Goal: Information Seeking & Learning: Learn about a topic

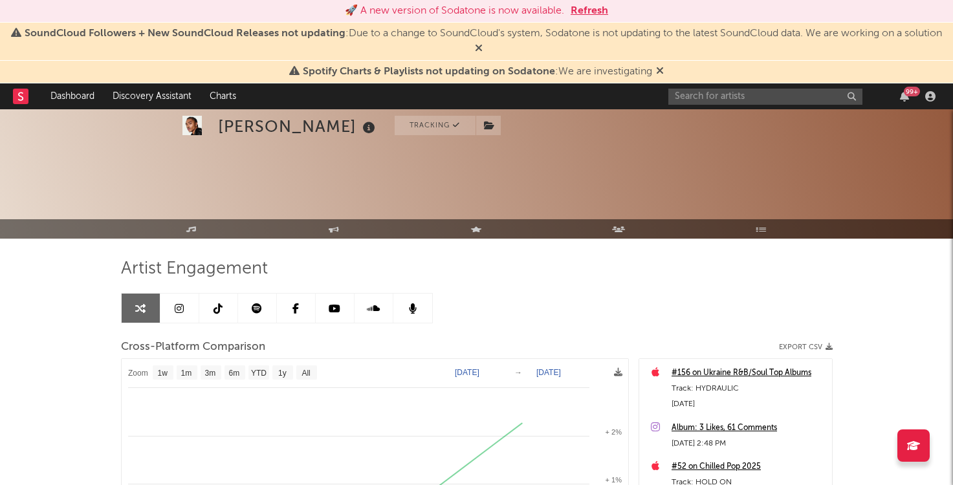
select select "1w"
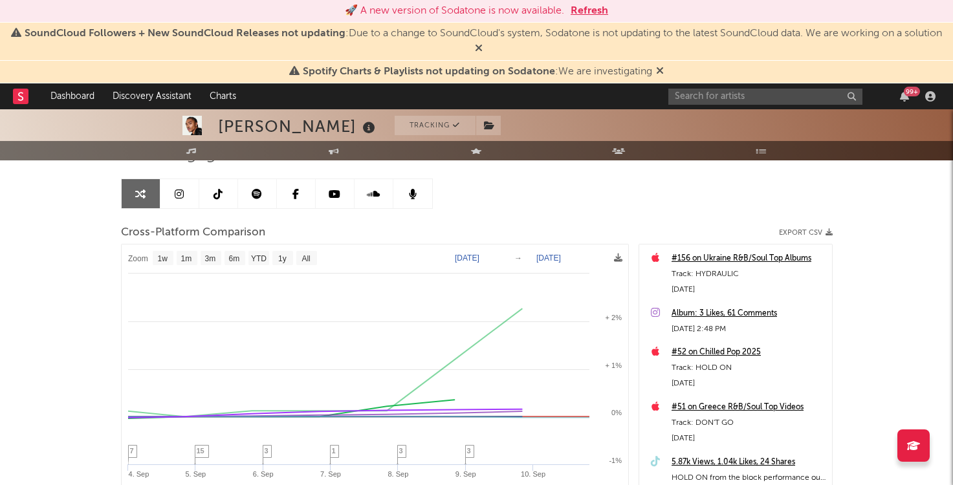
click at [602, 4] on button "Refresh" at bounding box center [590, 11] width 38 height 16
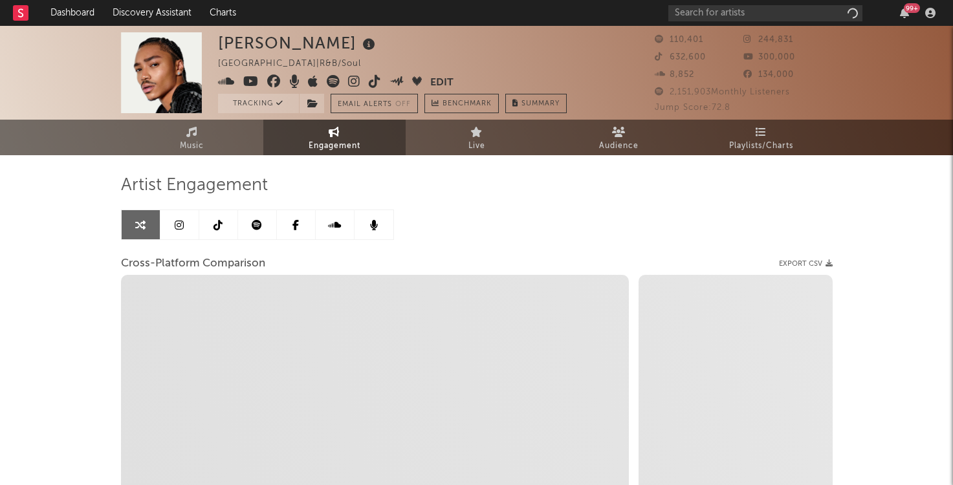
select select "1w"
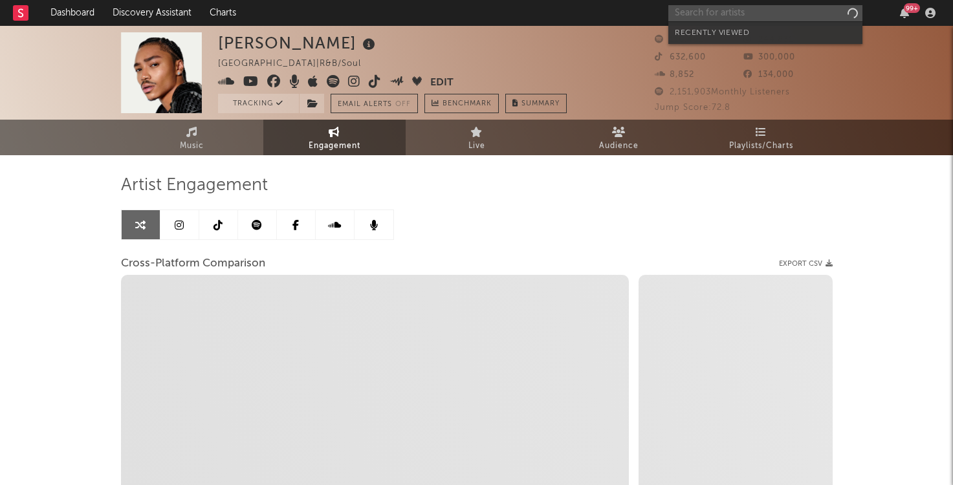
click at [715, 16] on input "text" at bounding box center [765, 13] width 194 height 16
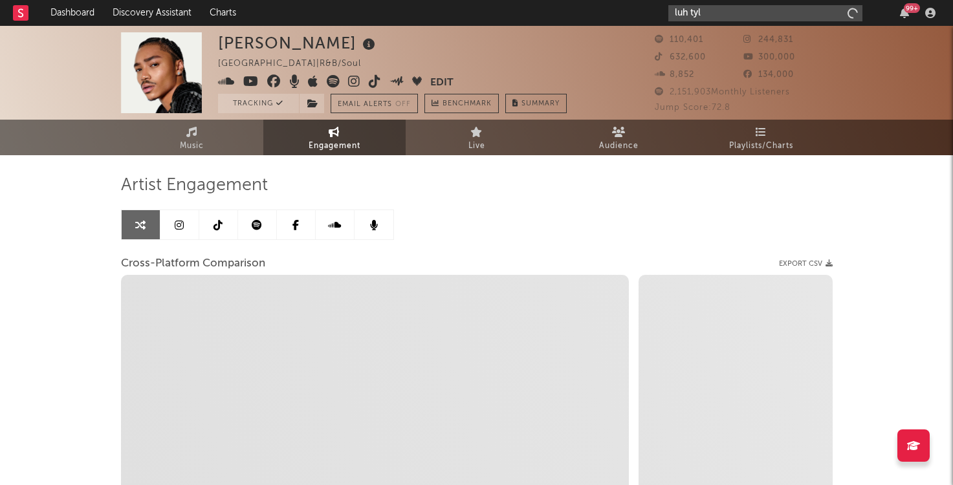
type input "luh tyle"
select select "1m"
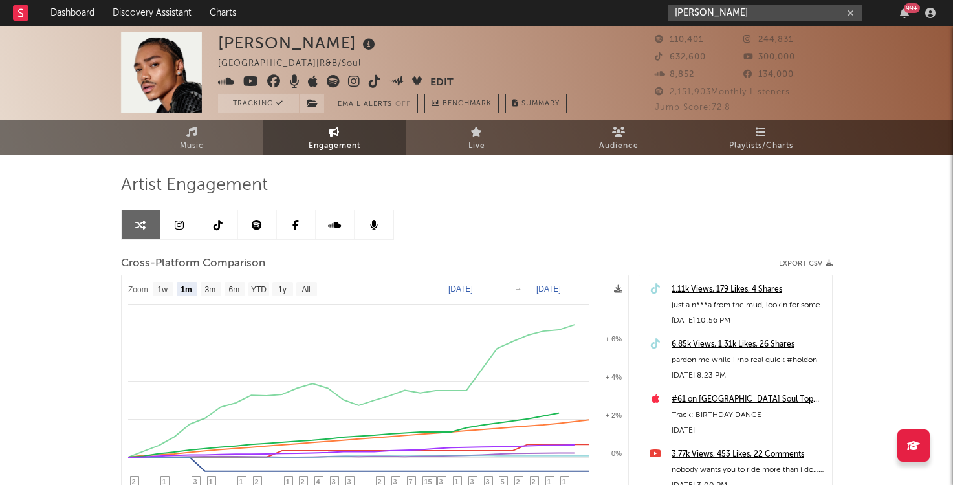
type input "[PERSON_NAME]"
click at [744, 22] on div "[PERSON_NAME] 99 +" at bounding box center [804, 13] width 272 height 26
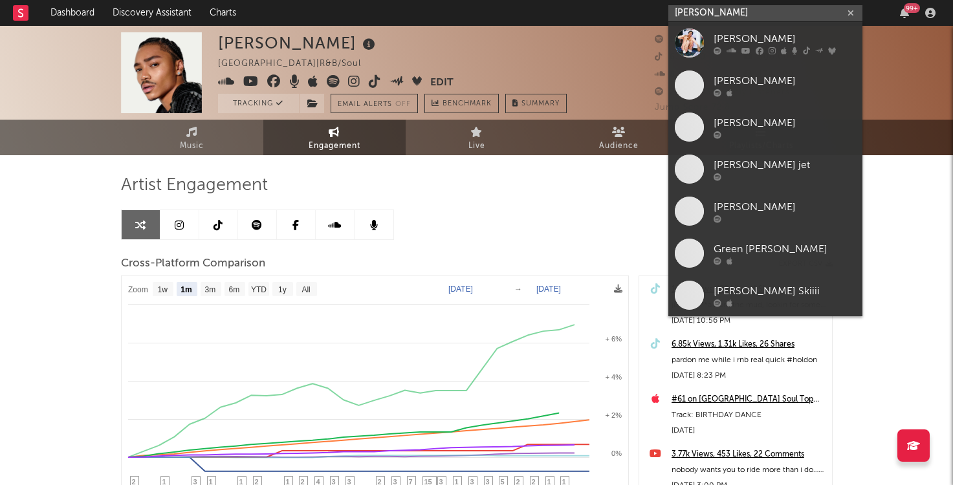
click at [743, 16] on input "[PERSON_NAME]" at bounding box center [765, 13] width 194 height 16
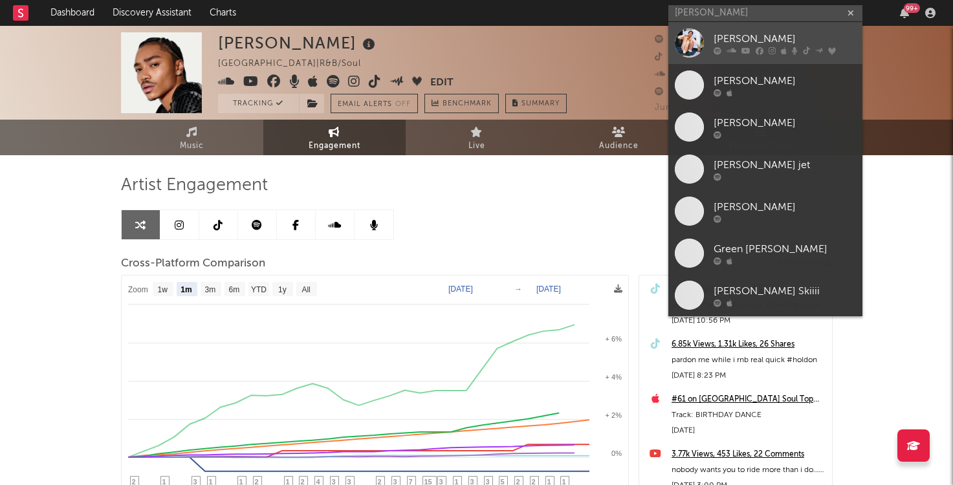
click at [739, 40] on div "[PERSON_NAME]" at bounding box center [784, 39] width 142 height 16
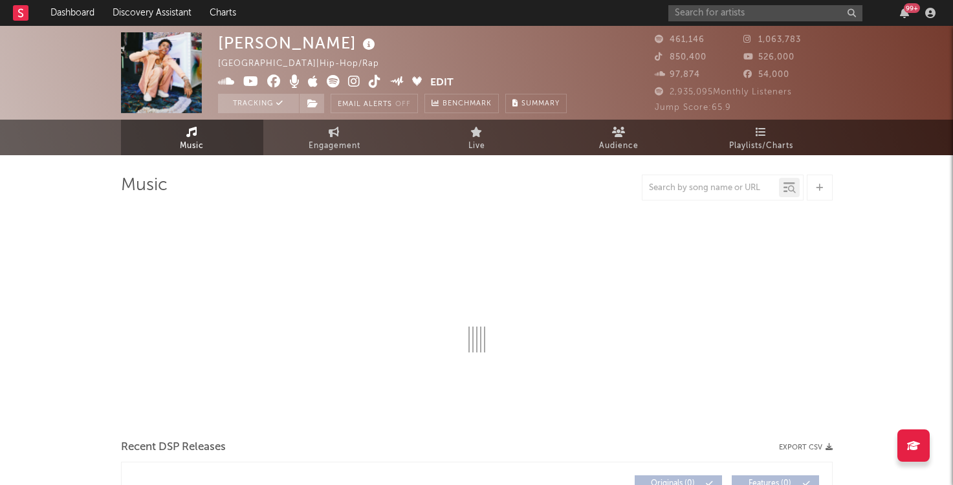
select select "6m"
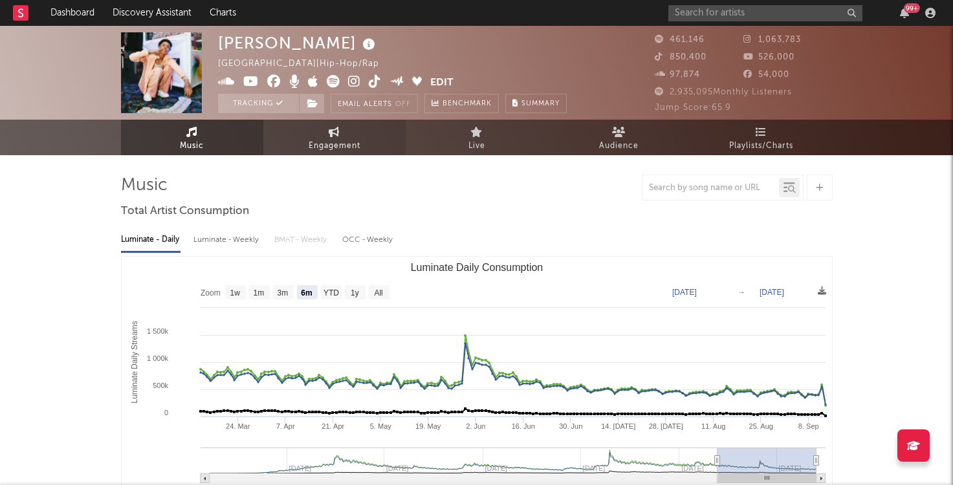
click at [347, 132] on link "Engagement" at bounding box center [334, 138] width 142 height 36
select select "1w"
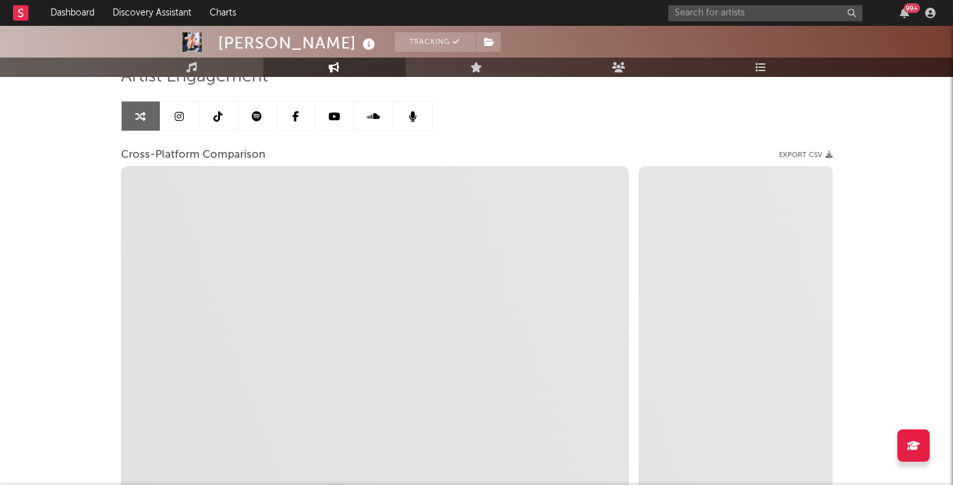
scroll to position [109, 0]
select select "1m"
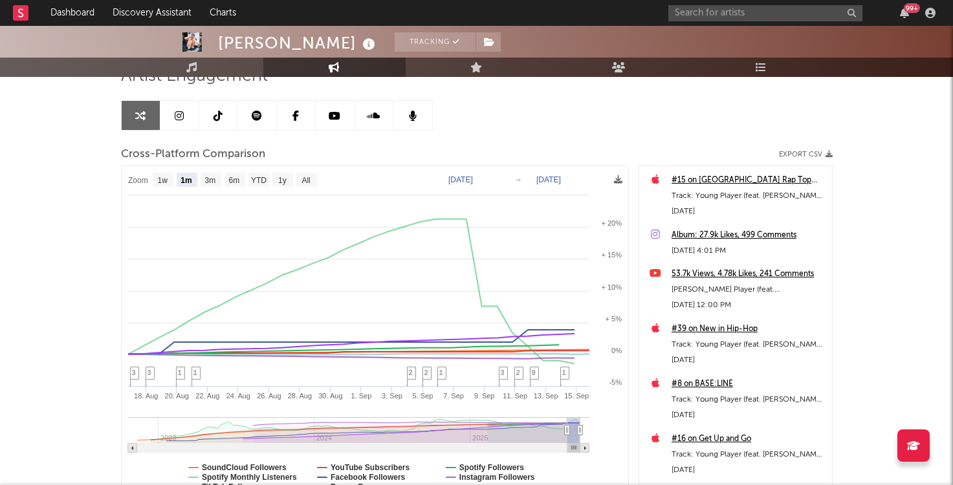
click at [473, 181] on text "Aug 16, 2025" at bounding box center [460, 179] width 25 height 9
type input "2025-08-11"
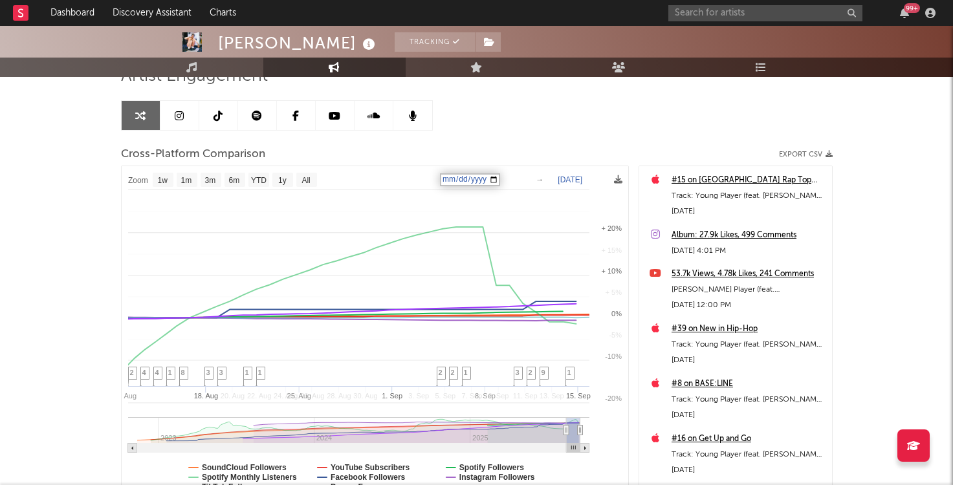
select select "1w"
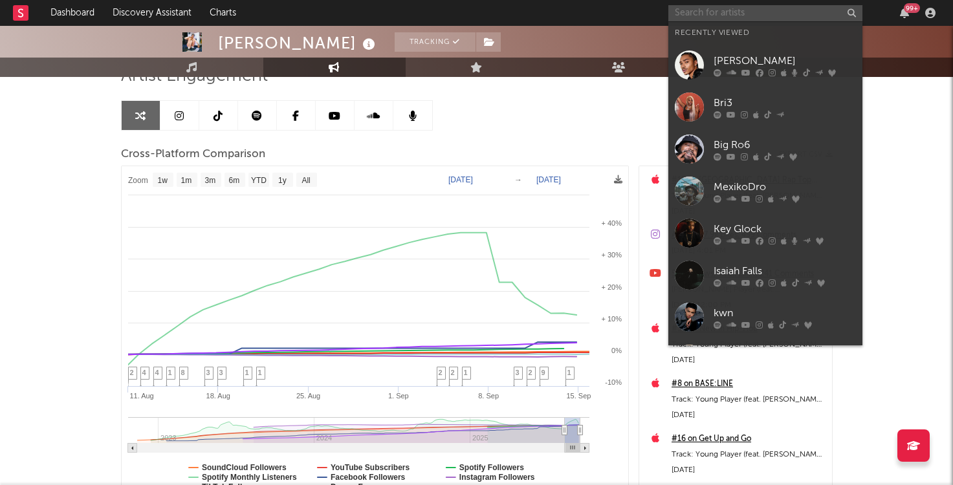
click at [734, 9] on input "text" at bounding box center [765, 13] width 194 height 16
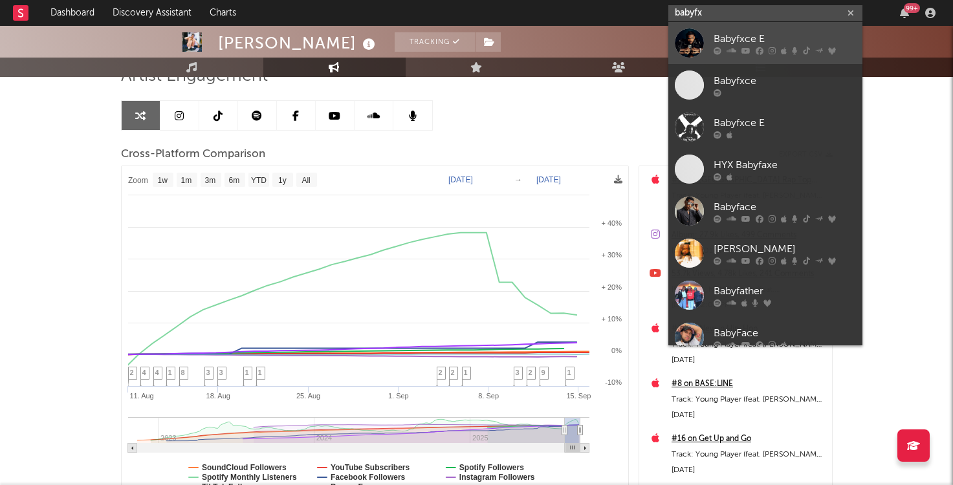
type input "babyfx"
click at [781, 28] on link "Babyfxce E" at bounding box center [765, 43] width 194 height 42
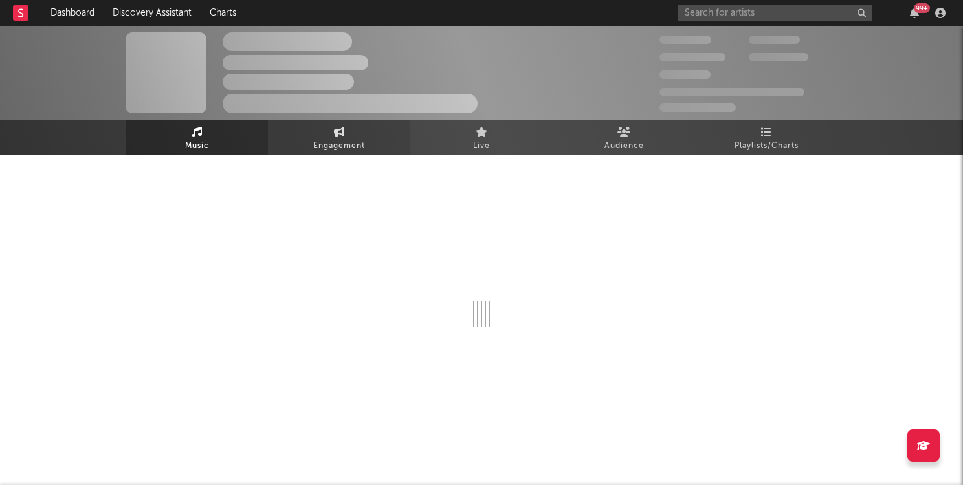
click at [343, 123] on link "Engagement" at bounding box center [339, 138] width 142 height 36
select select "1w"
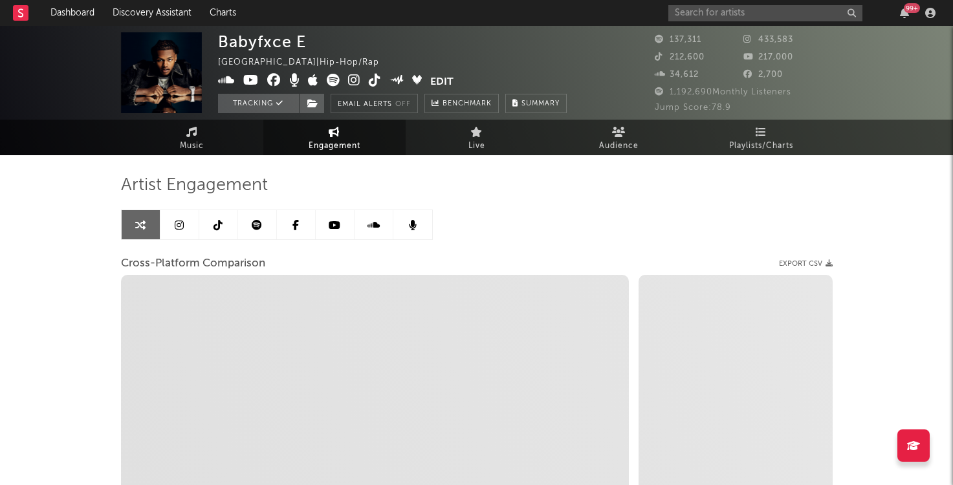
select select "1m"
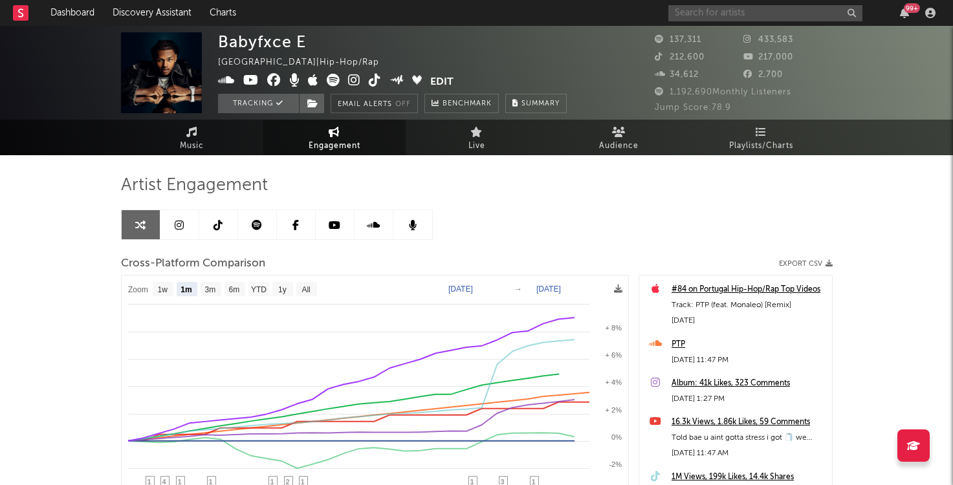
click at [705, 16] on input "text" at bounding box center [765, 13] width 194 height 16
click at [454, 285] on text "Aug 16, 2025" at bounding box center [460, 289] width 25 height 9
type input "2025-09-16"
type input "2025-09-03"
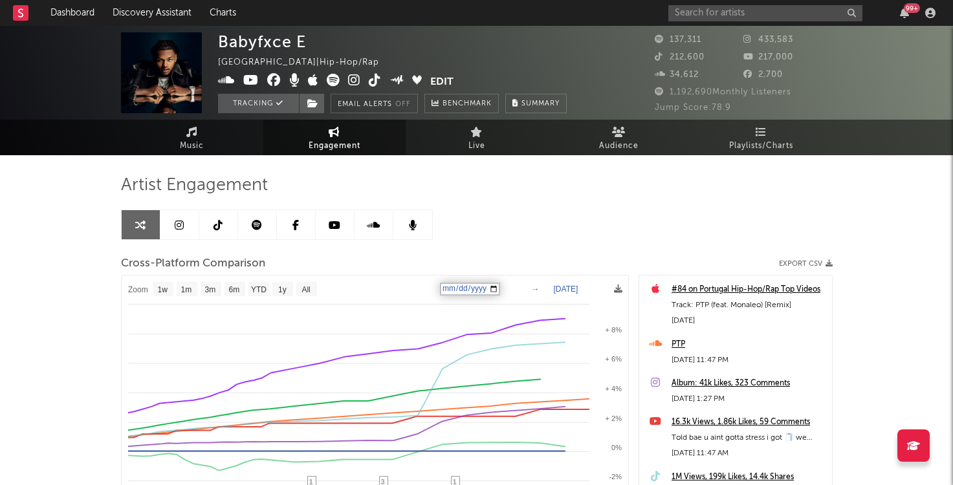
select select "1w"
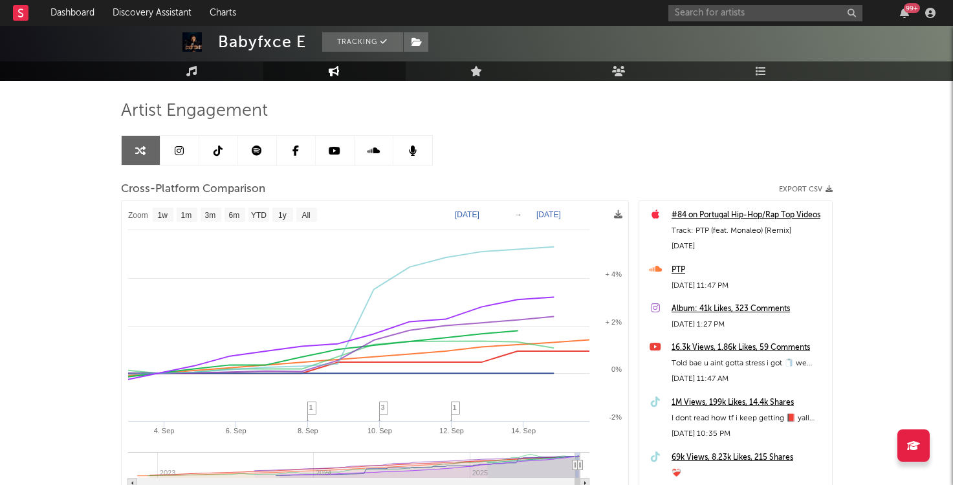
scroll to position [66, 0]
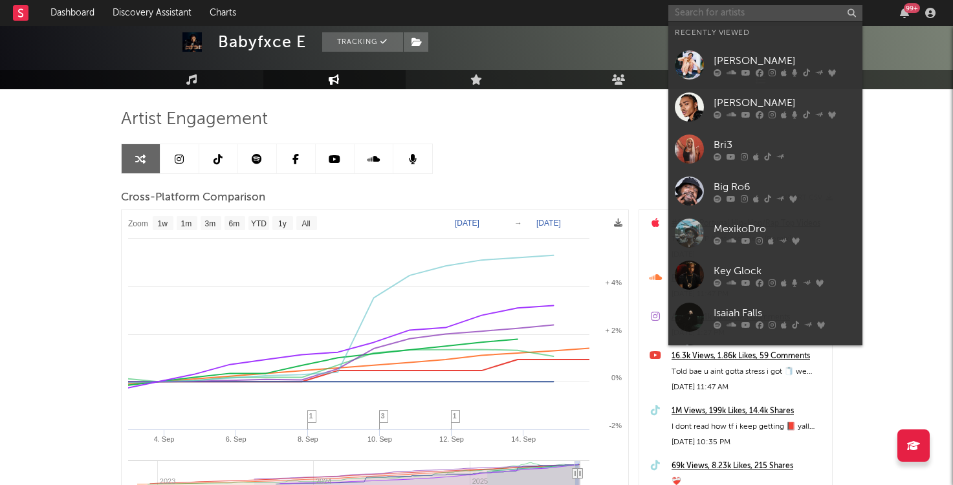
click at [779, 12] on input "text" at bounding box center [765, 13] width 194 height 16
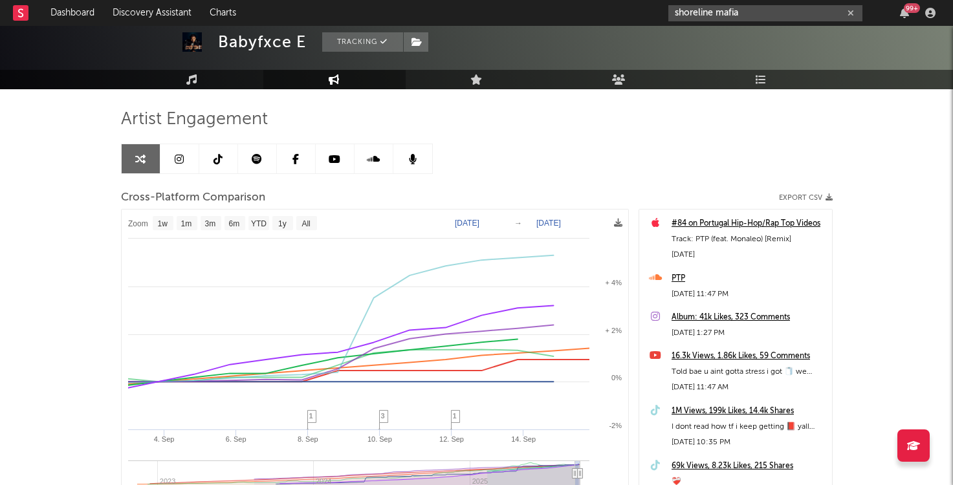
click at [769, 7] on input "shoreline mafia" at bounding box center [765, 13] width 194 height 16
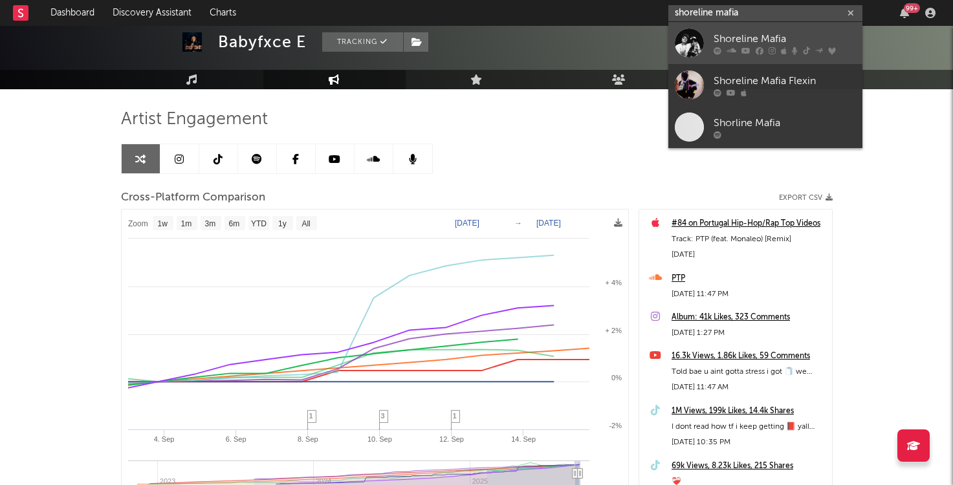
type input "shoreline mafia"
click at [768, 34] on div "Shoreline Mafia" at bounding box center [784, 39] width 142 height 16
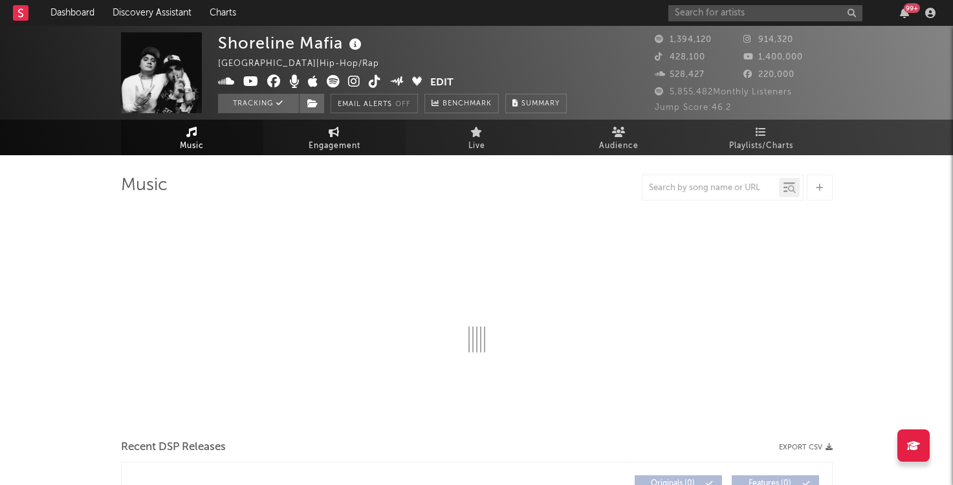
click at [323, 131] on link "Engagement" at bounding box center [334, 138] width 142 height 36
select select "1w"
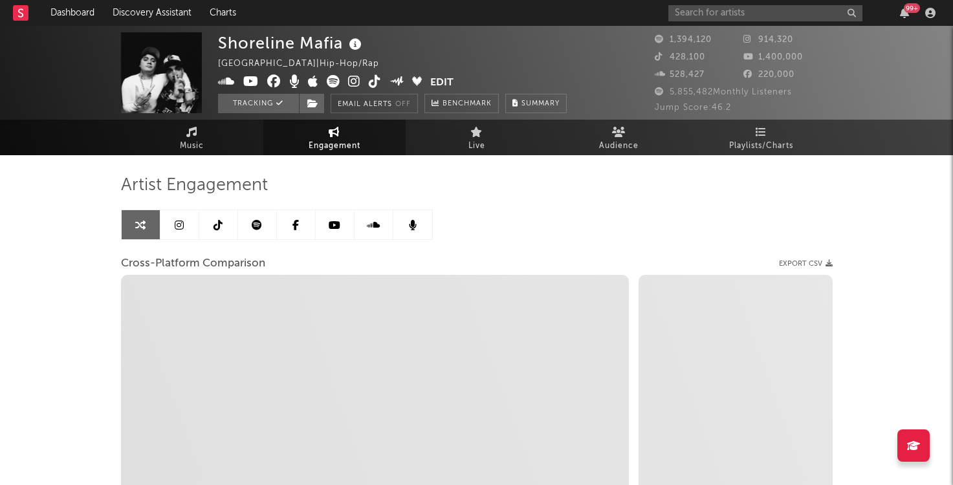
select select "1m"
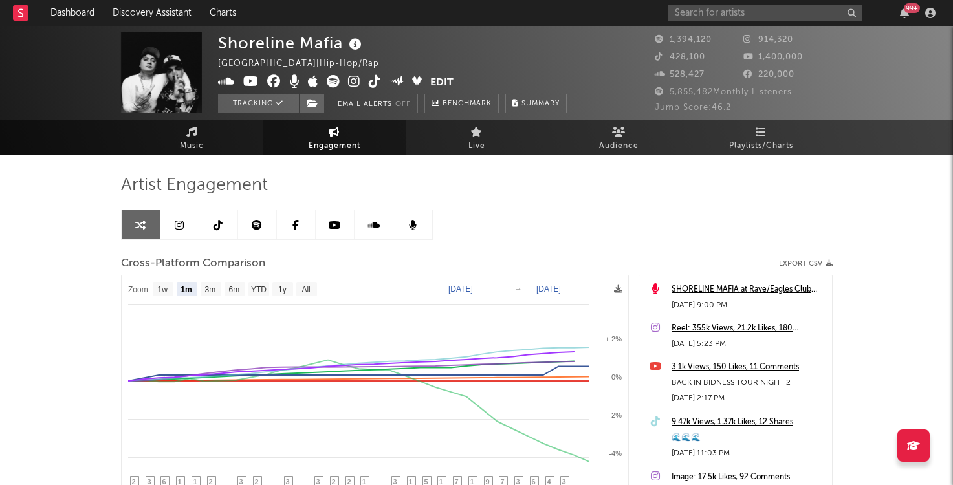
click at [466, 287] on text "Aug 16, 2025" at bounding box center [460, 289] width 25 height 9
type input "2025-09-16"
type input "2025-09-03"
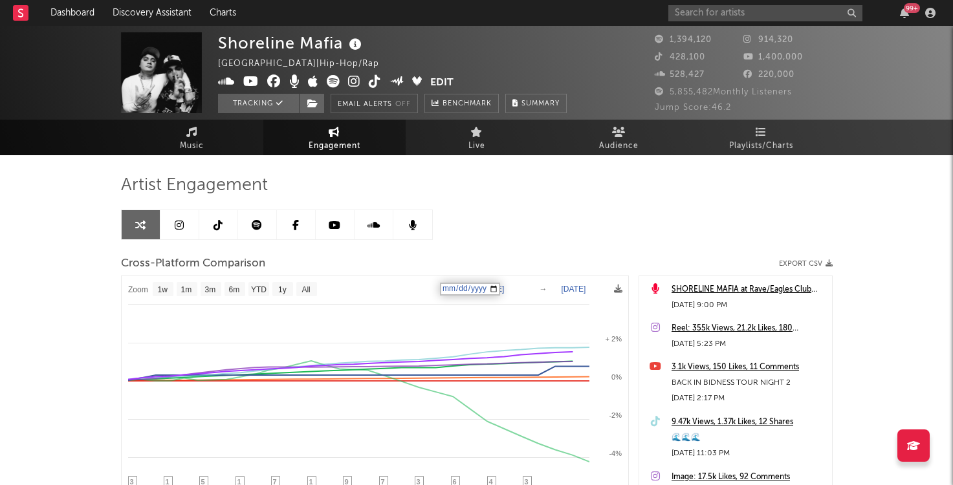
select select "1w"
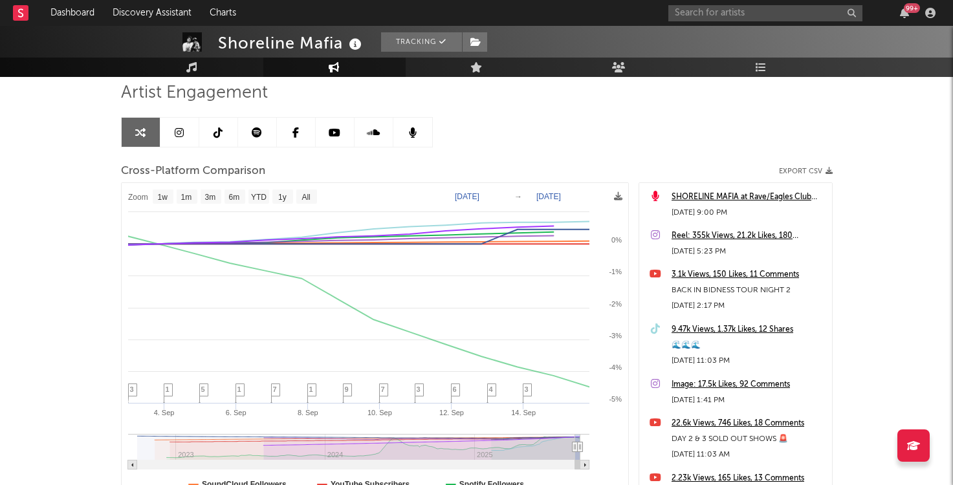
scroll to position [121, 0]
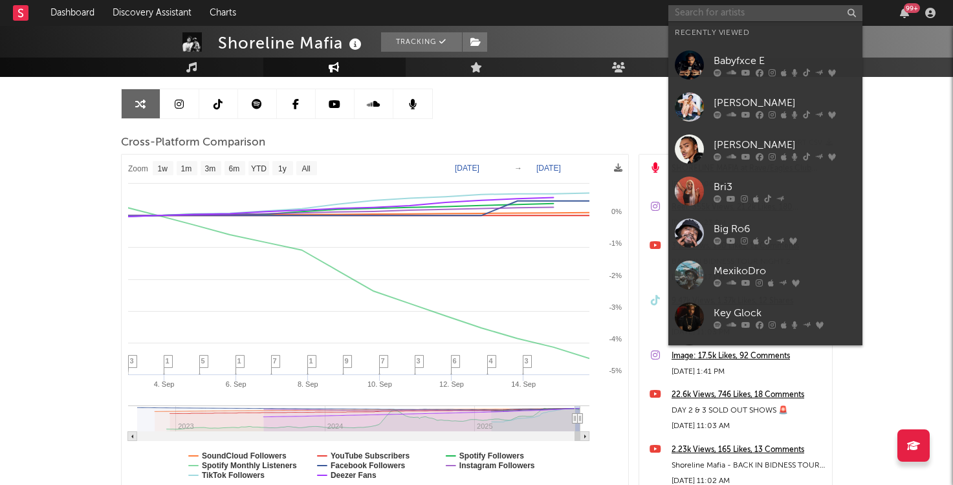
click at [805, 15] on input "text" at bounding box center [765, 13] width 194 height 16
click at [727, 74] on icon at bounding box center [731, 73] width 10 height 8
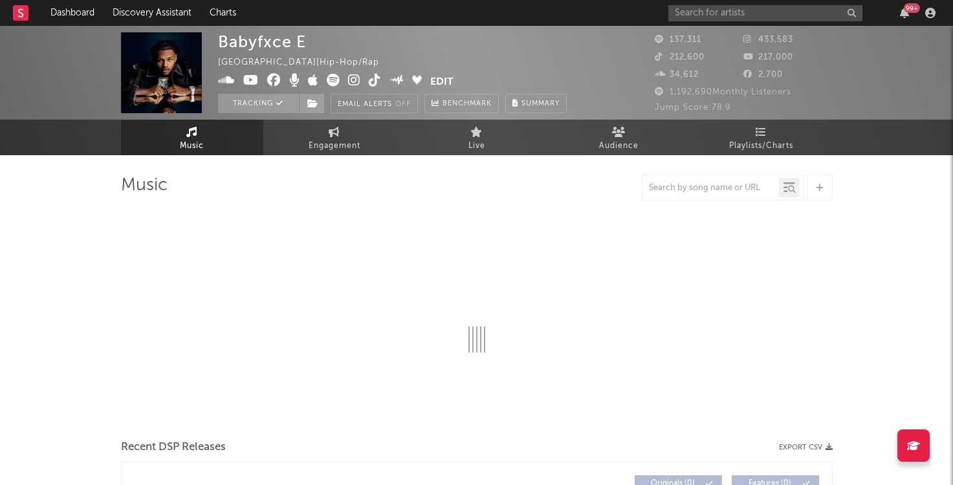
select select "6m"
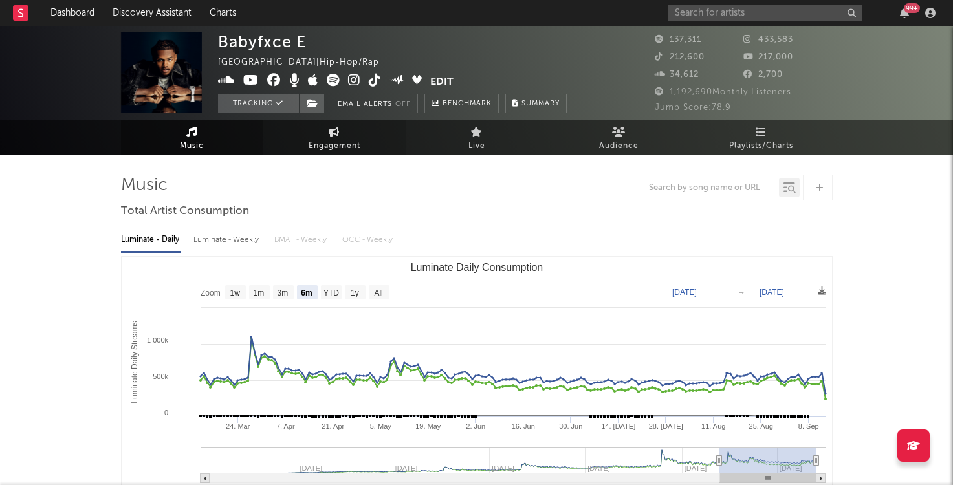
click at [343, 138] on span "Engagement" at bounding box center [335, 146] width 52 height 16
select select "1w"
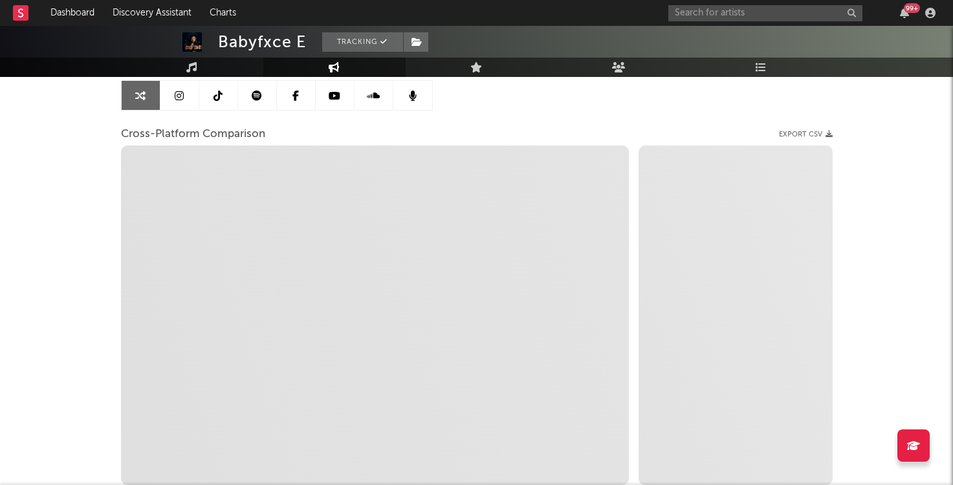
scroll to position [128, 0]
select select "1m"
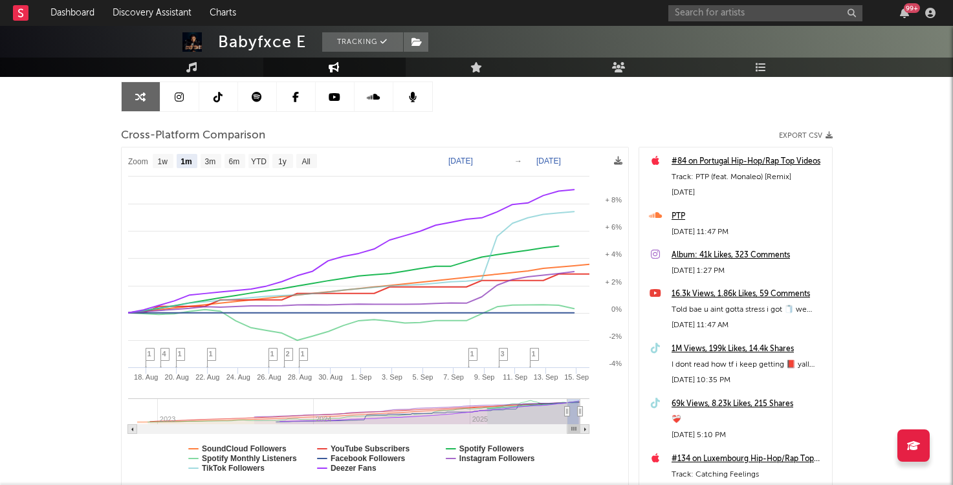
click at [473, 155] on rect at bounding box center [375, 316] width 506 height 338
click at [461, 161] on text "Aug 16, 2025" at bounding box center [460, 161] width 25 height 9
type input "2025-09-16"
type input "2025-09-08"
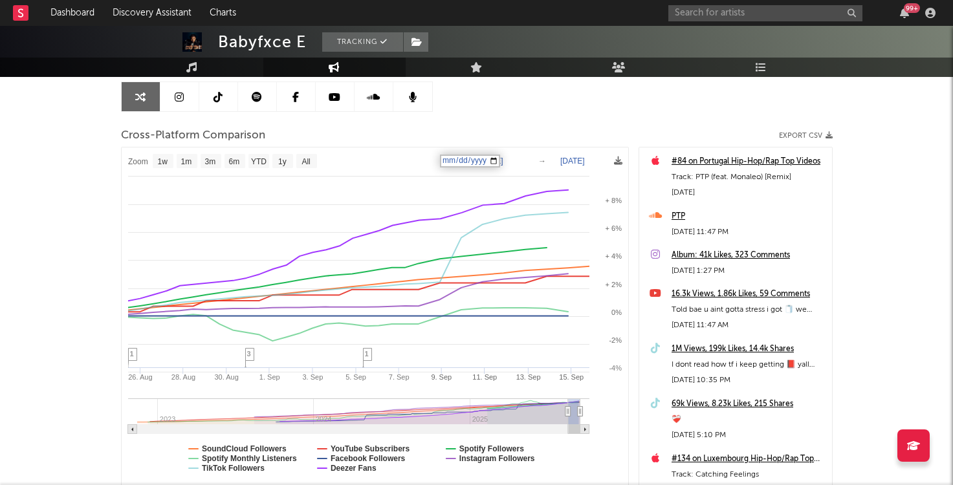
select select "1w"
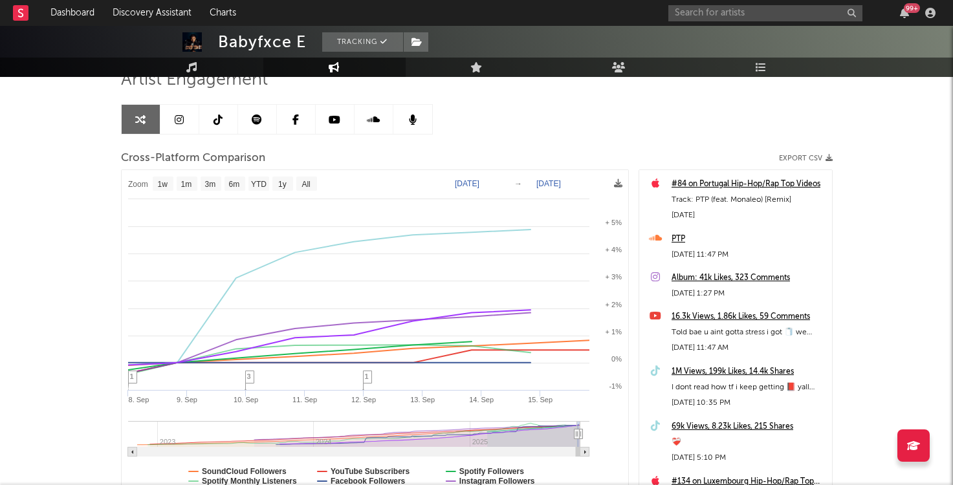
scroll to position [148, 0]
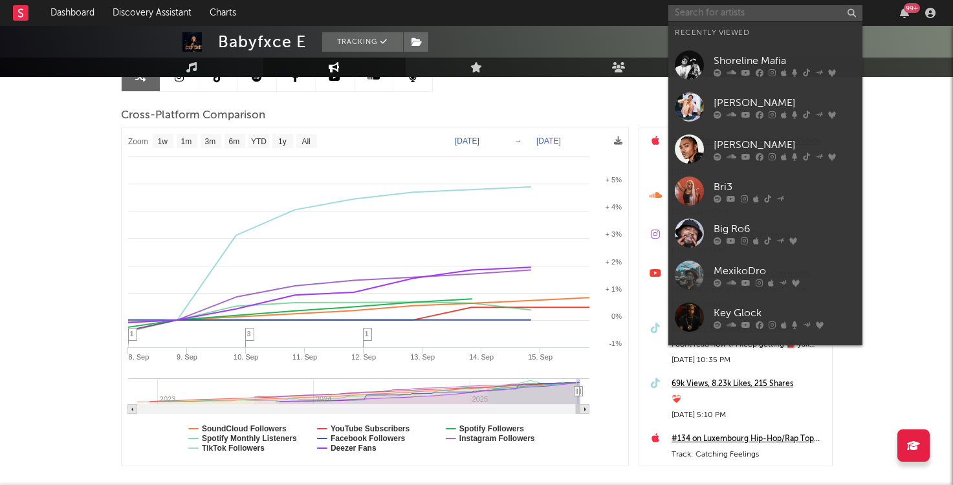
click at [697, 16] on input "text" at bounding box center [765, 13] width 194 height 16
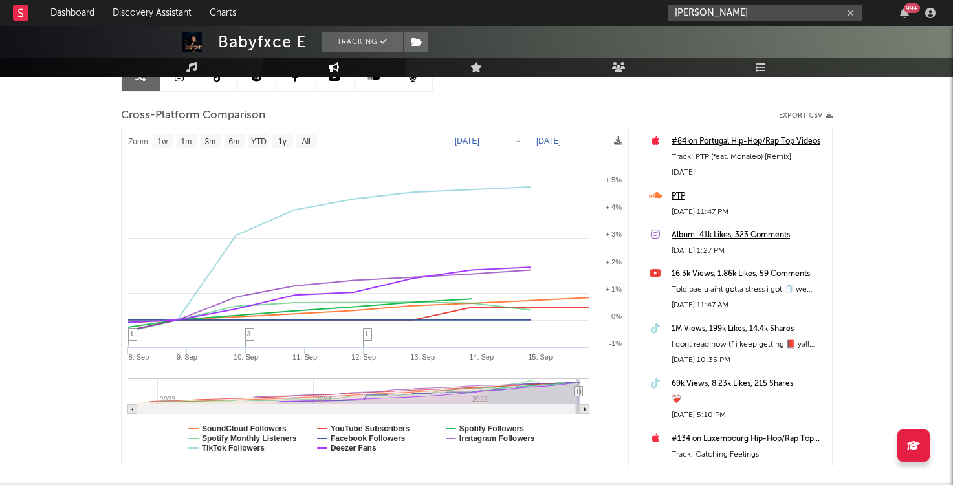
click at [750, 10] on input "josh levi" at bounding box center [765, 13] width 194 height 16
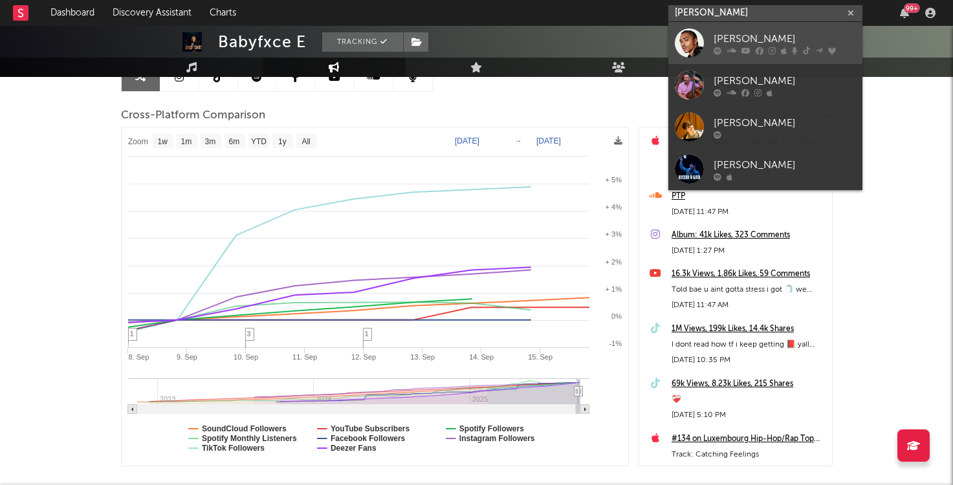
type input "josh levi"
click at [749, 34] on div "[PERSON_NAME]" at bounding box center [784, 39] width 142 height 16
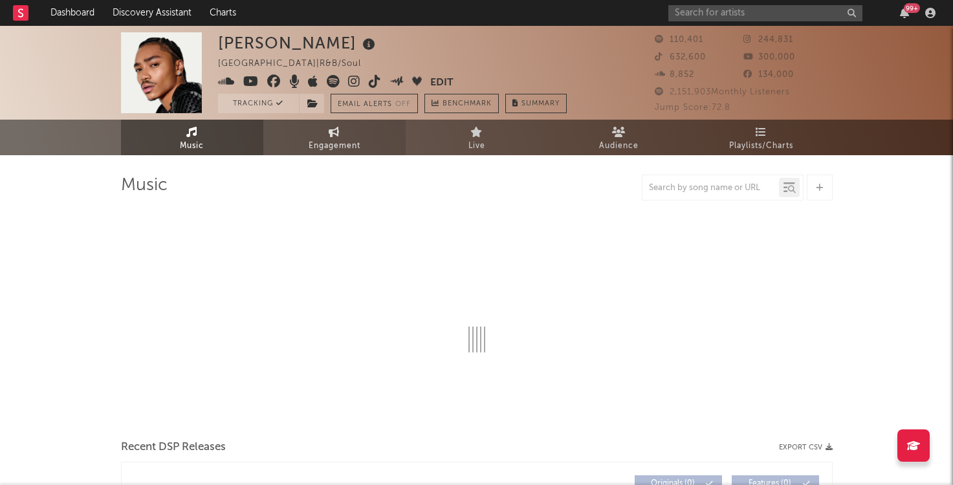
select select "6m"
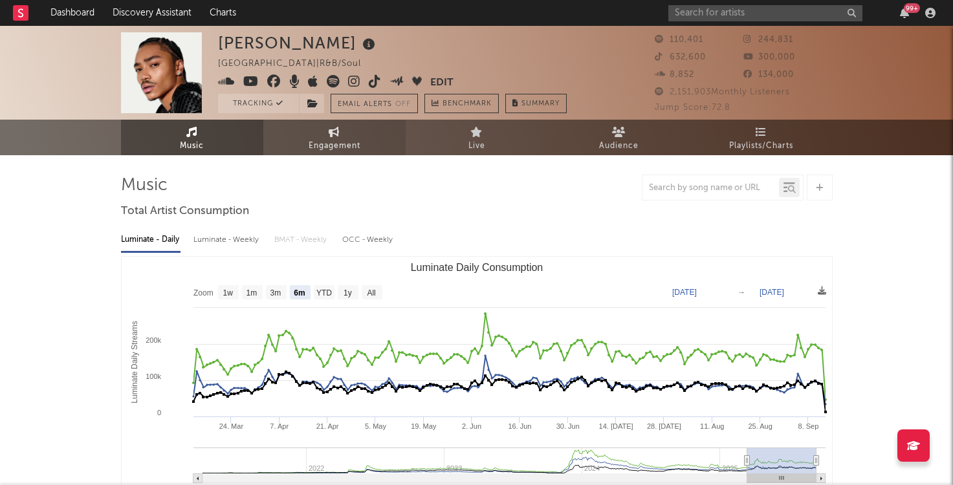
click at [306, 136] on link "Engagement" at bounding box center [334, 138] width 142 height 36
select select "1w"
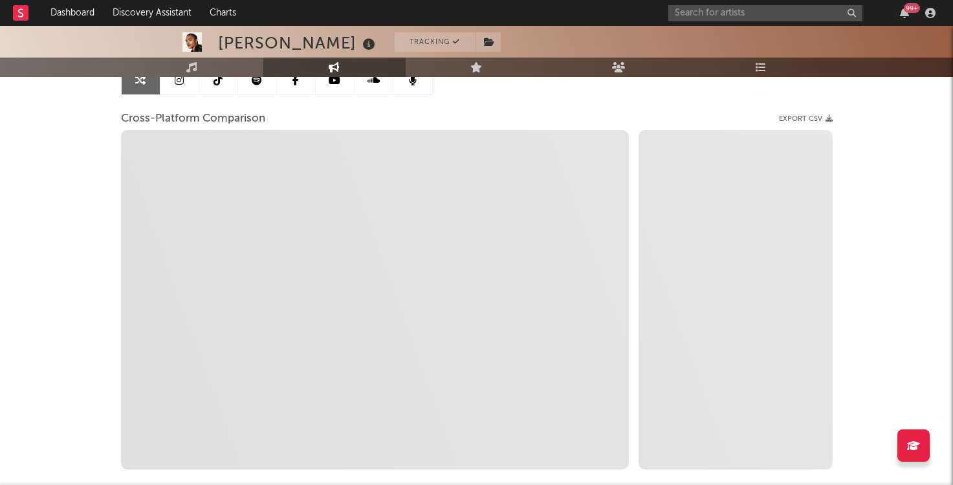
scroll to position [153, 0]
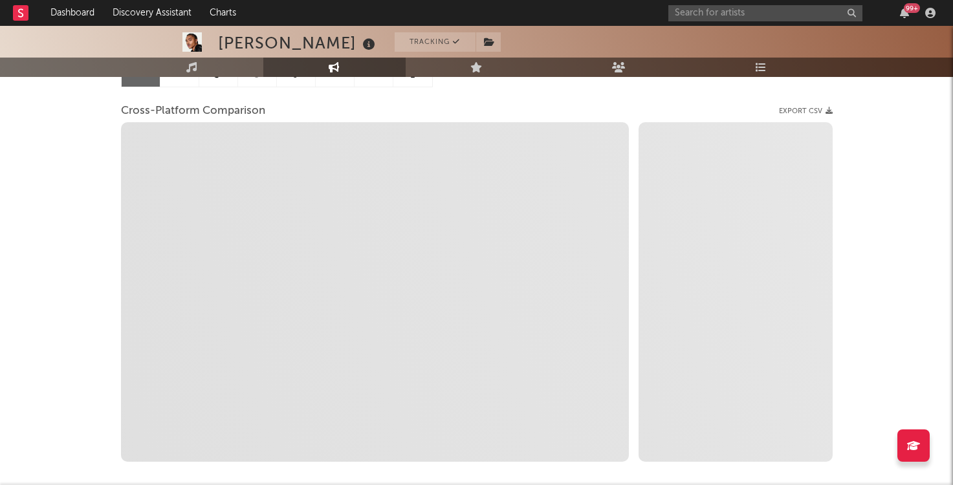
select select "1m"
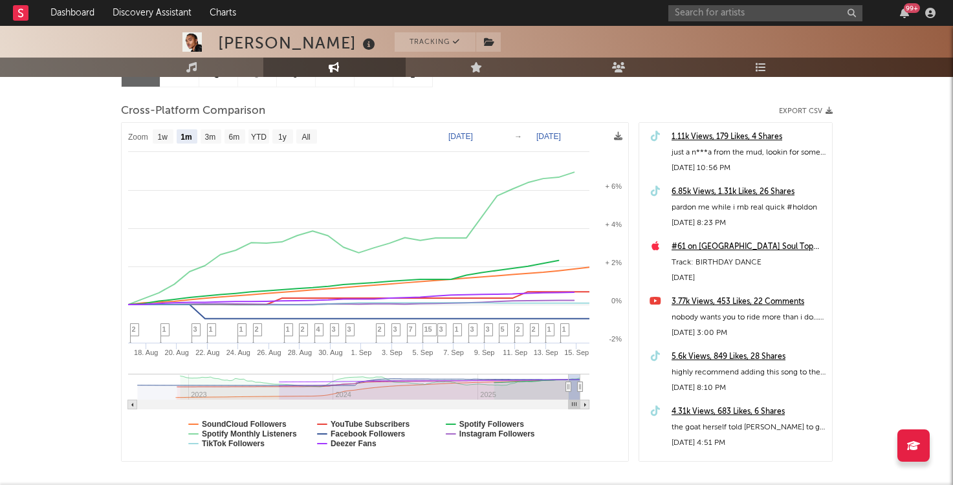
scroll to position [0, 0]
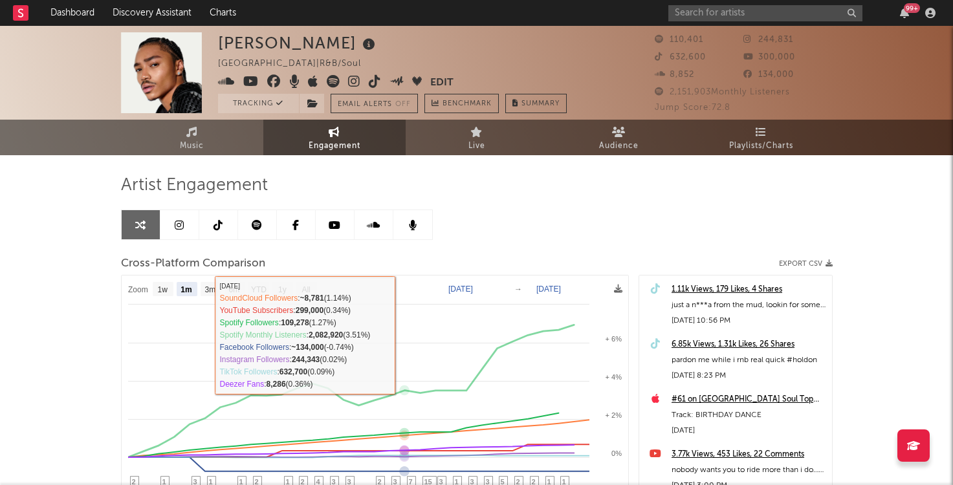
click at [460, 284] on icon "Created with Highcharts 10.3.3 18. Aug 20. Aug 22. Aug 24. Aug 26. Aug 28. Aug …" at bounding box center [375, 445] width 506 height 338
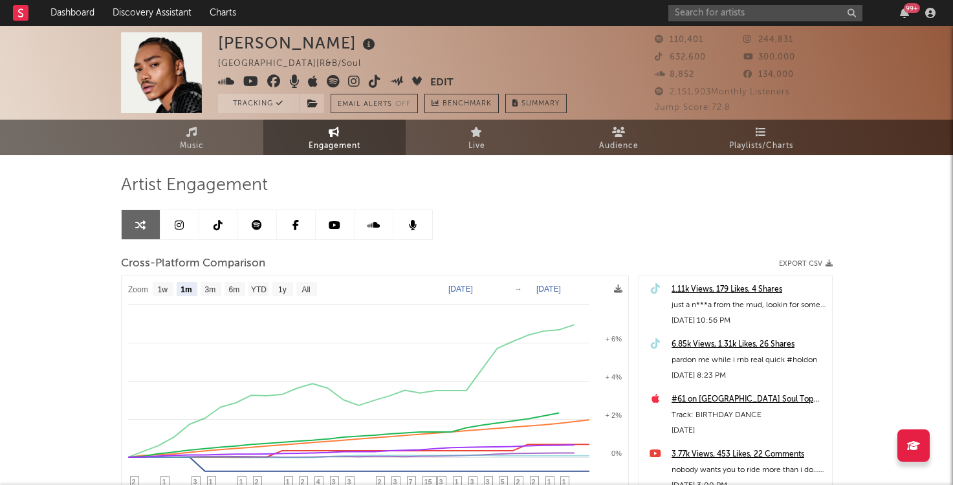
click at [456, 288] on text "Aug 16, 2025" at bounding box center [460, 289] width 25 height 9
type input "2025-09-16"
type input "2025-09-06"
click at [470, 290] on input "date" at bounding box center [470, 289] width 60 height 13
type input "2025-09-05"
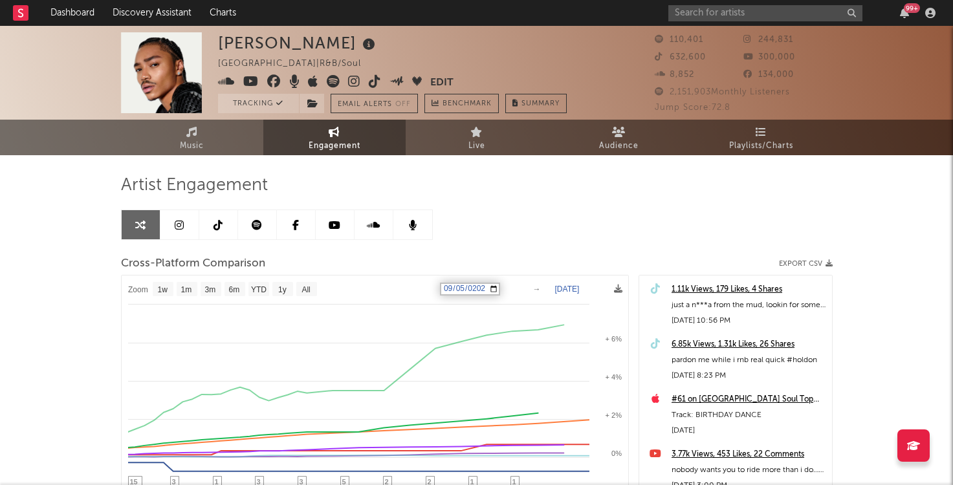
select select "1w"
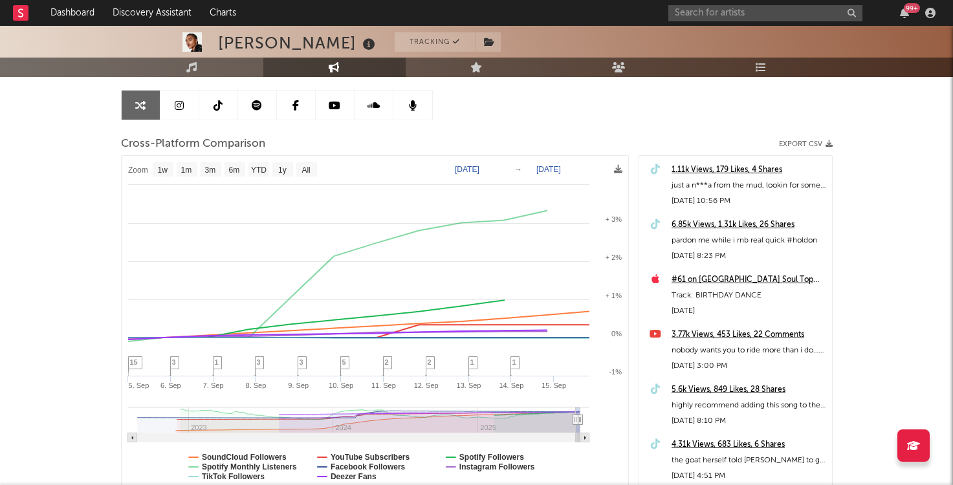
scroll to position [118, 0]
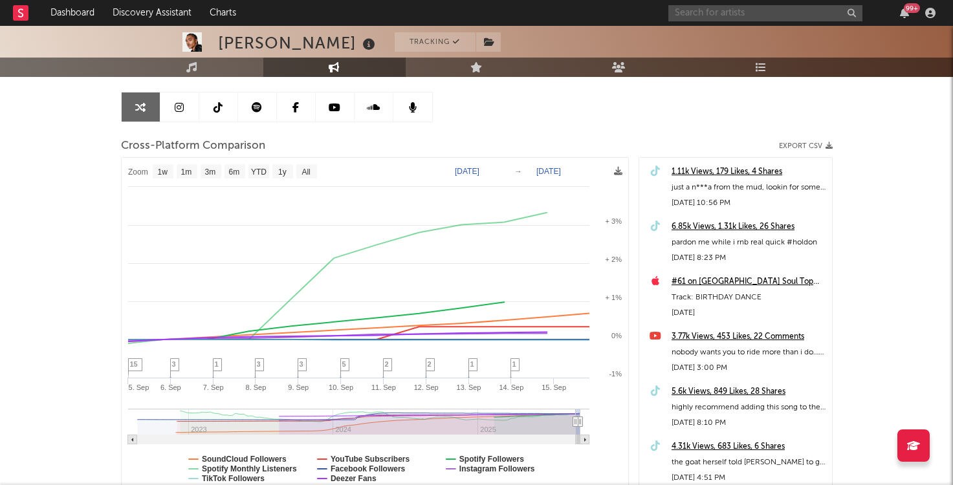
click at [710, 16] on input "text" at bounding box center [765, 13] width 194 height 16
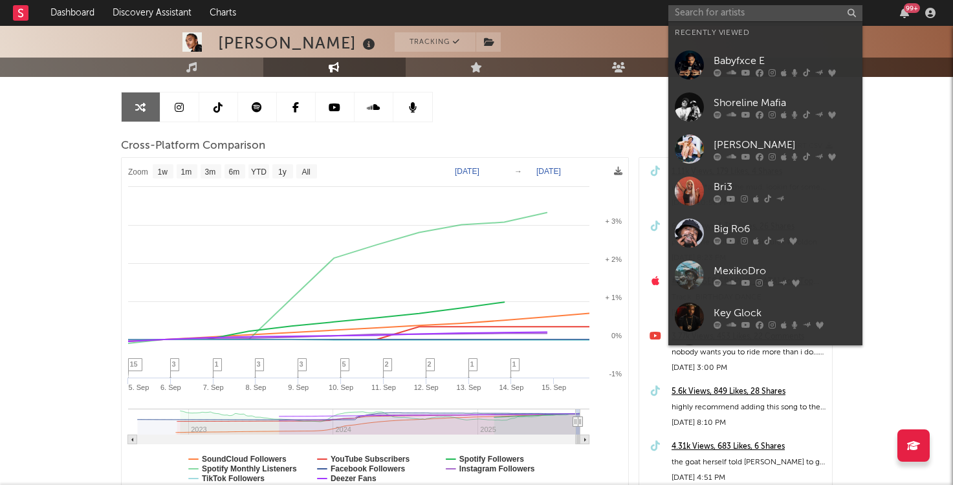
click at [771, 137] on div "[PERSON_NAME]" at bounding box center [784, 145] width 142 height 16
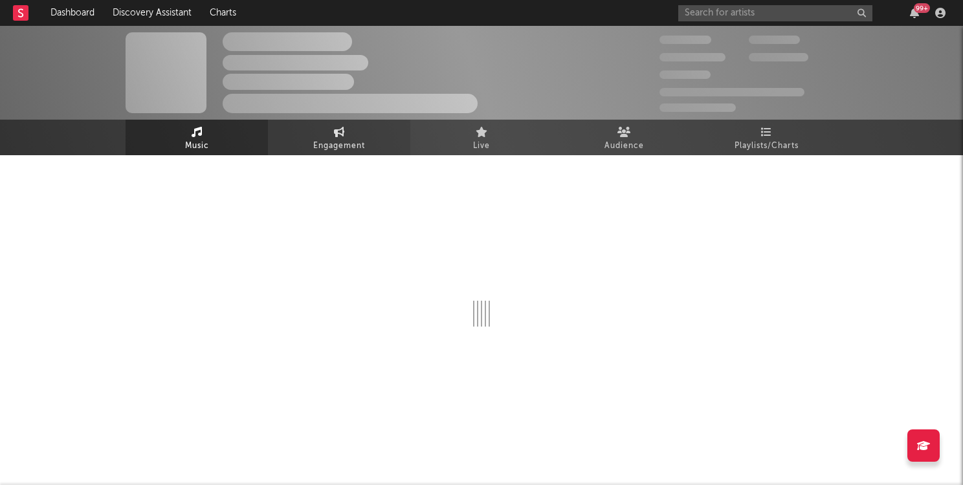
click at [334, 143] on span "Engagement" at bounding box center [339, 146] width 52 height 16
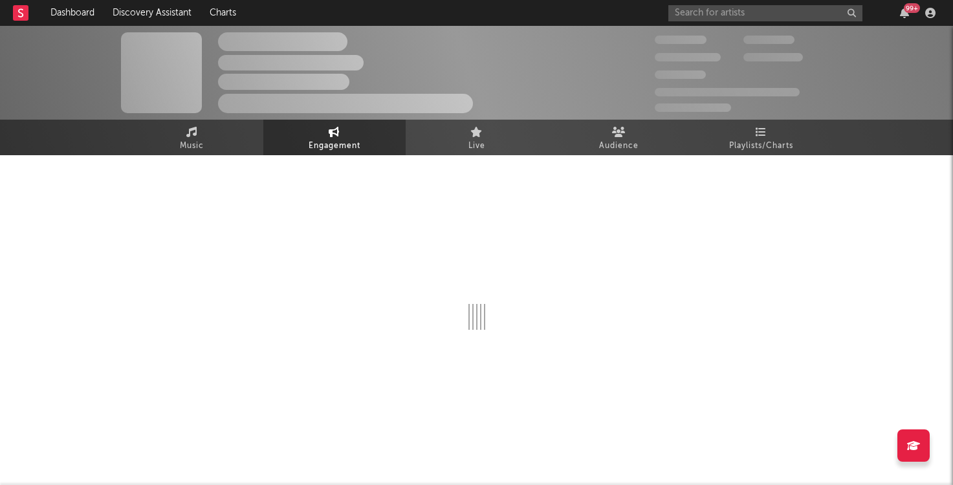
select select "1w"
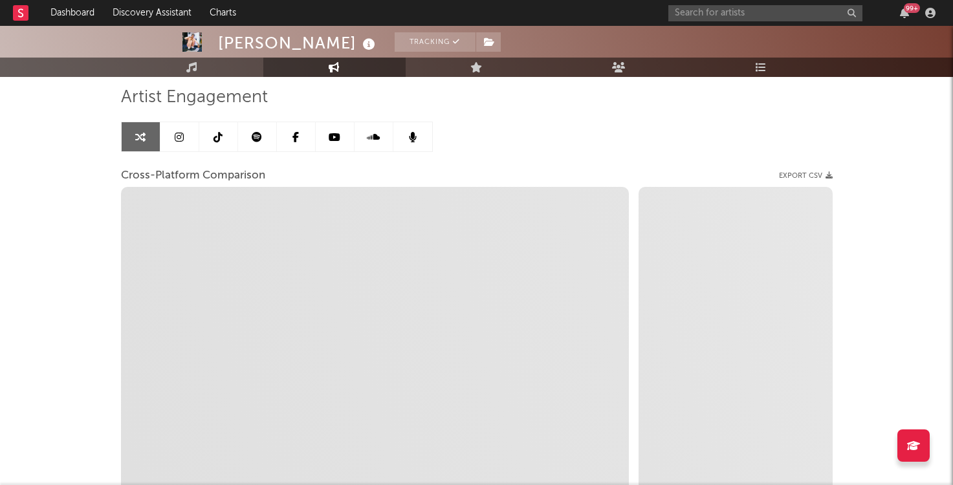
scroll to position [93, 0]
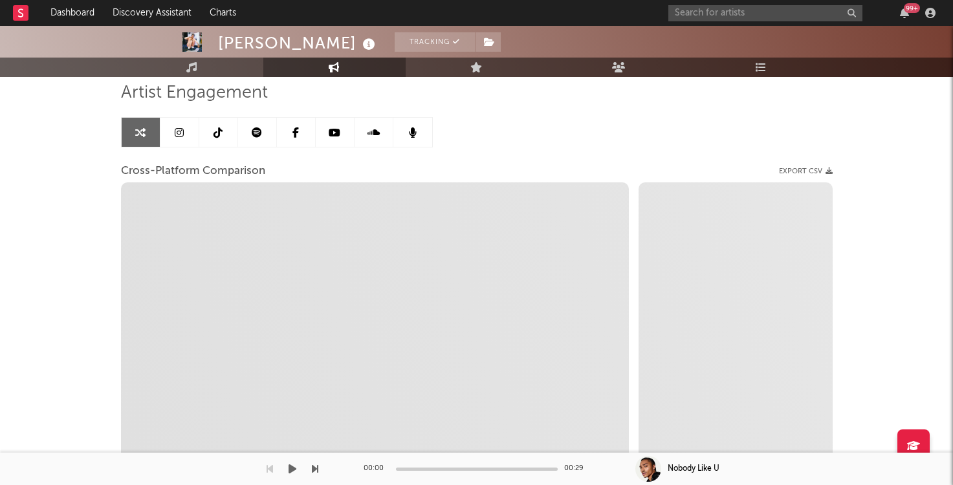
select select "1m"
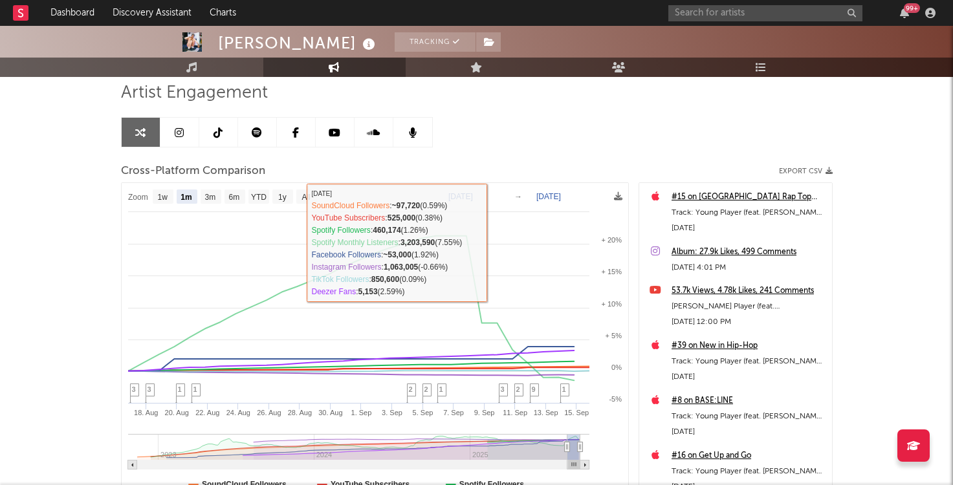
click at [522, 160] on div "Cross-Platform Comparison Export CSV" at bounding box center [477, 171] width 712 height 22
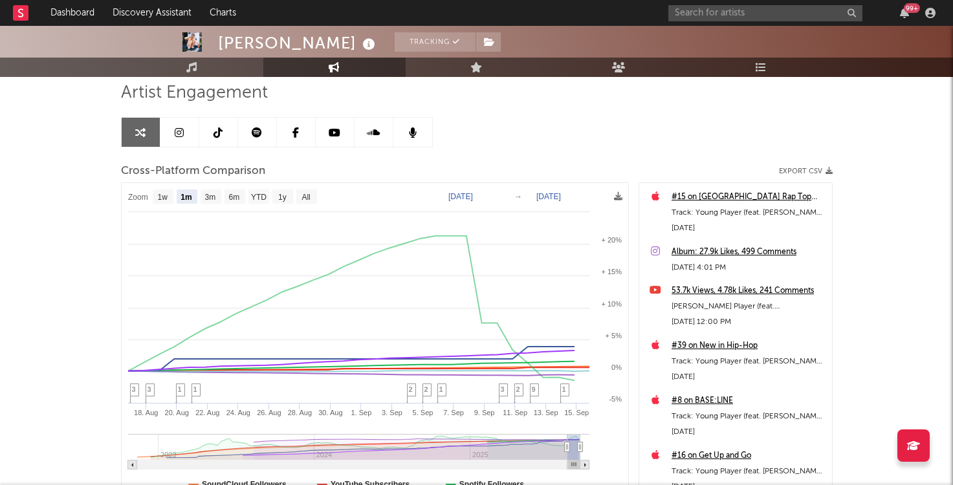
click at [469, 155] on div "Artist Engagement Cross-Platform Comparison Export CSV Zoom 1w 1m 3m 6m YTD 1y …" at bounding box center [477, 302] width 712 height 440
click at [449, 201] on rect at bounding box center [375, 352] width 506 height 338
click at [452, 193] on text "Aug 16, 2025" at bounding box center [460, 196] width 25 height 9
type input "2025-09-16"
type input "2025-09-08"
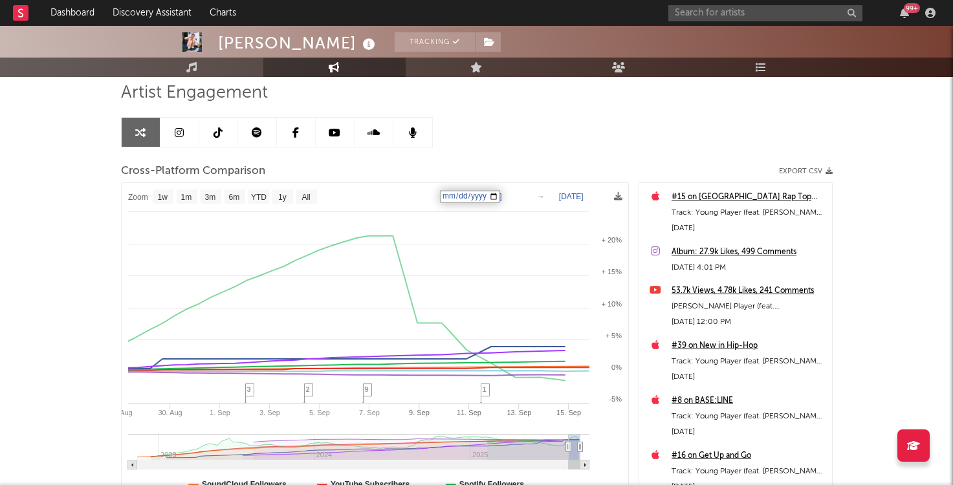
select select "1w"
